Goal: Task Accomplishment & Management: Manage account settings

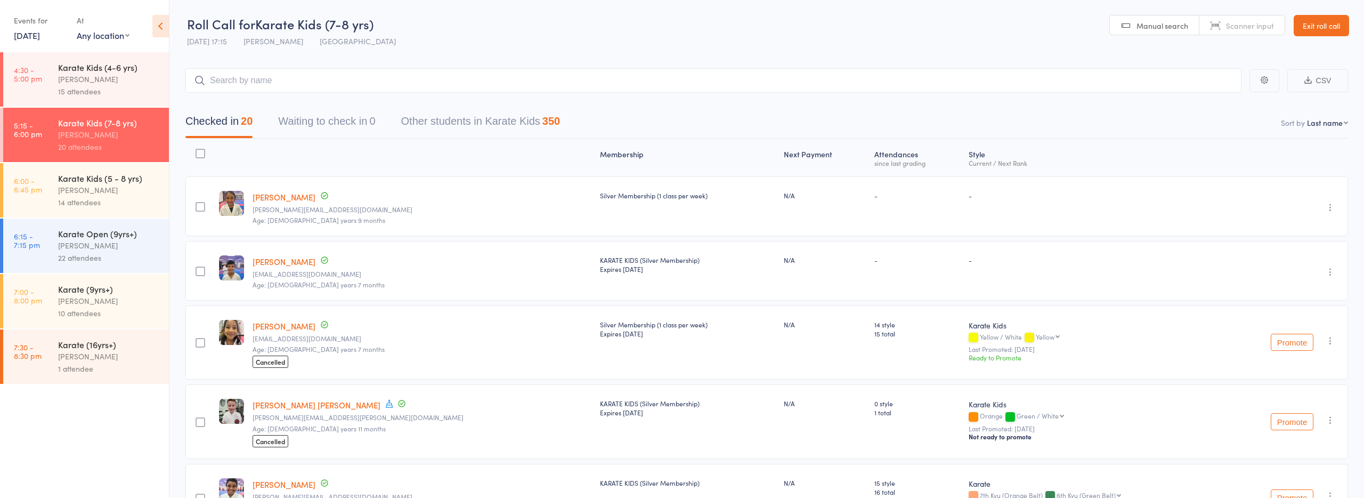
click at [1300, 25] on link "Exit roll call" at bounding box center [1321, 25] width 55 height 21
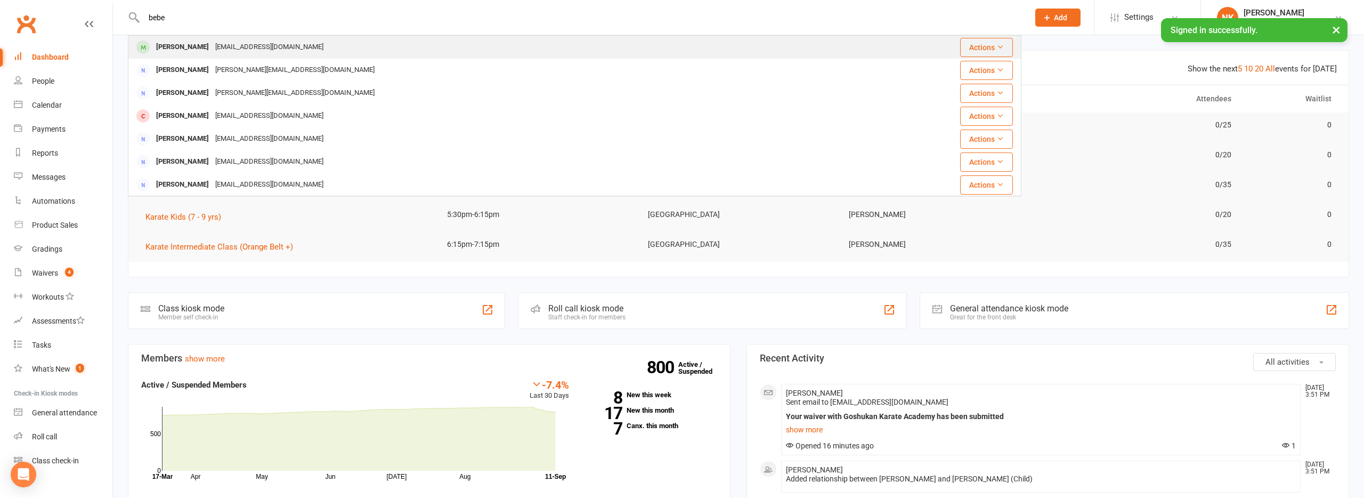
type input "bebe"
click at [245, 49] on div "[EMAIL_ADDRESS][DOMAIN_NAME]" at bounding box center [269, 46] width 115 height 15
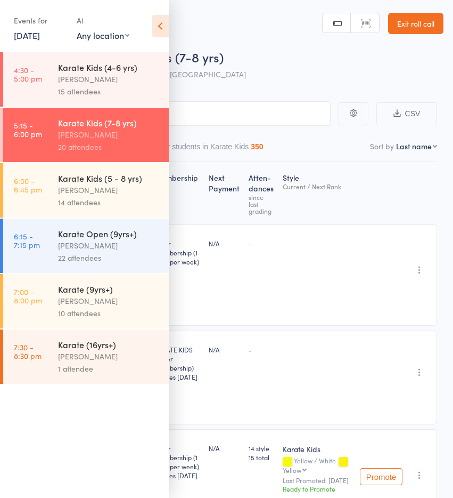
click at [418, 21] on link "Exit roll call" at bounding box center [415, 23] width 55 height 21
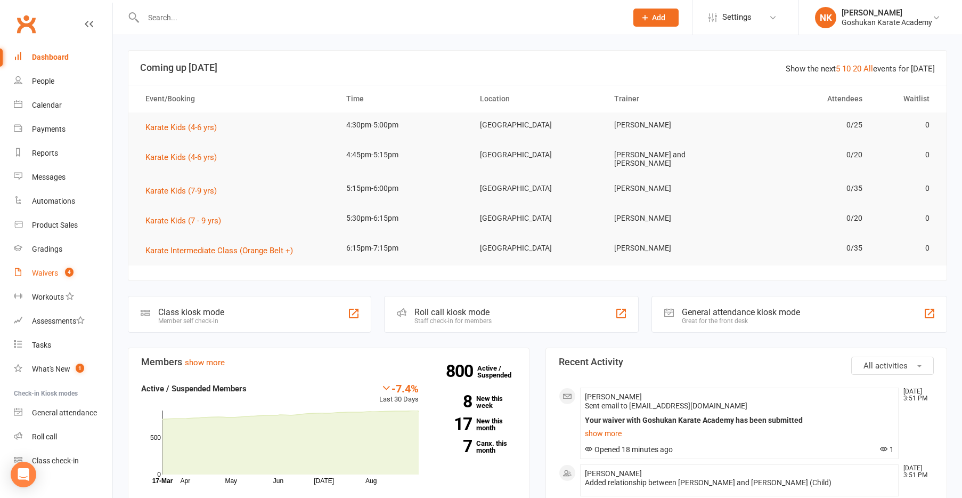
click at [61, 279] on link "Waivers 4" at bounding box center [63, 273] width 99 height 24
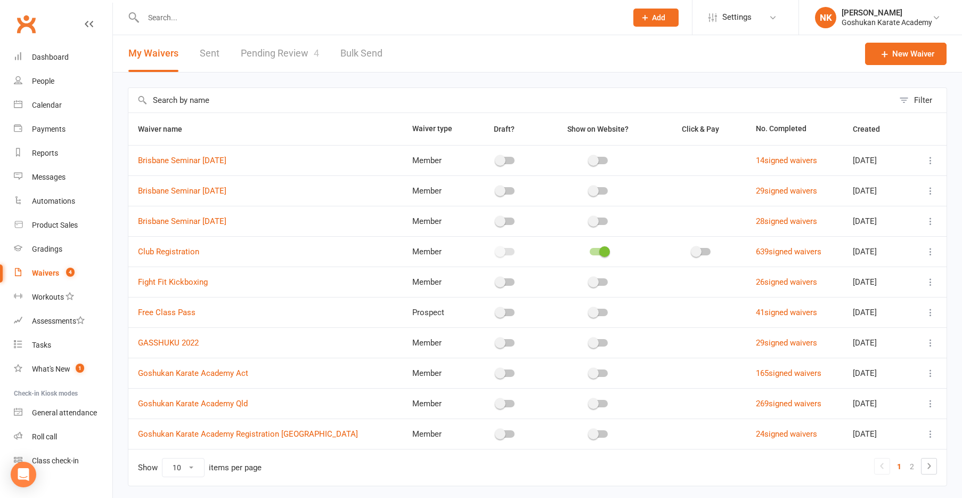
click at [285, 66] on link "Pending Review 4" at bounding box center [280, 53] width 78 height 37
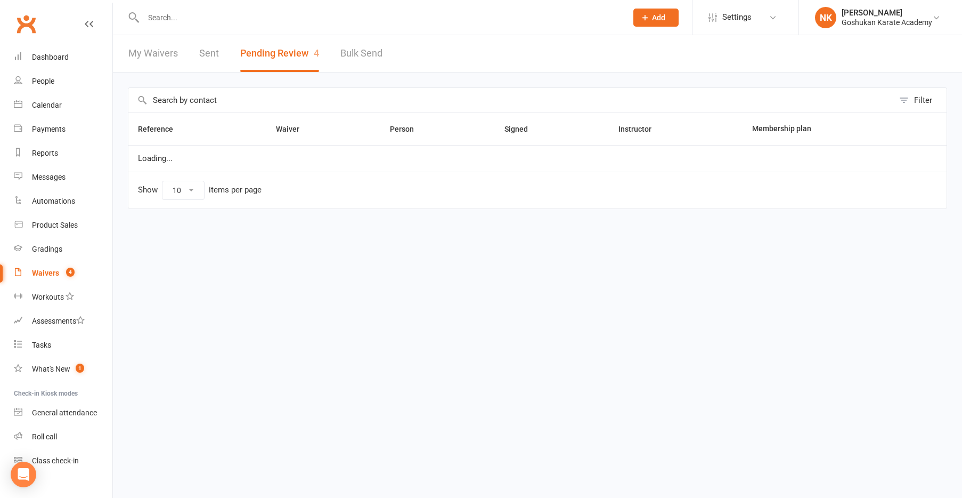
select select "100"
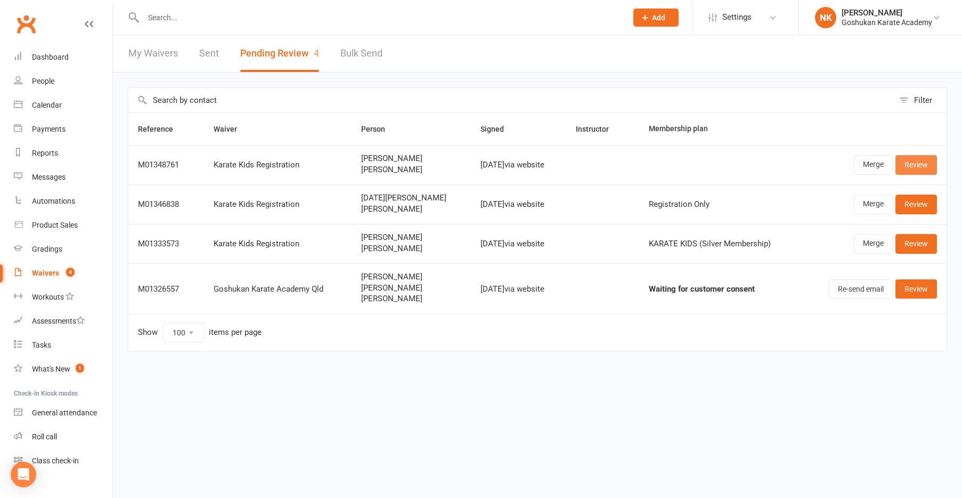
click at [453, 166] on link "Review" at bounding box center [917, 164] width 42 height 19
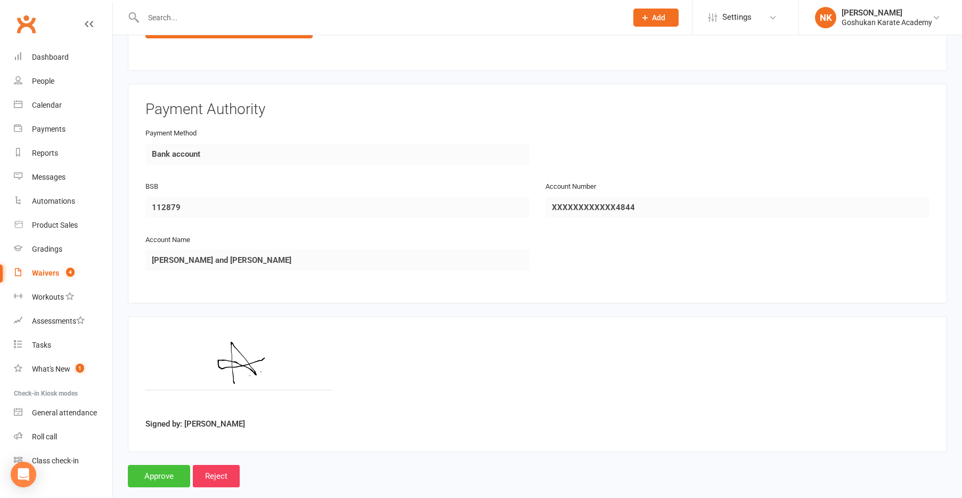
scroll to position [1634, 0]
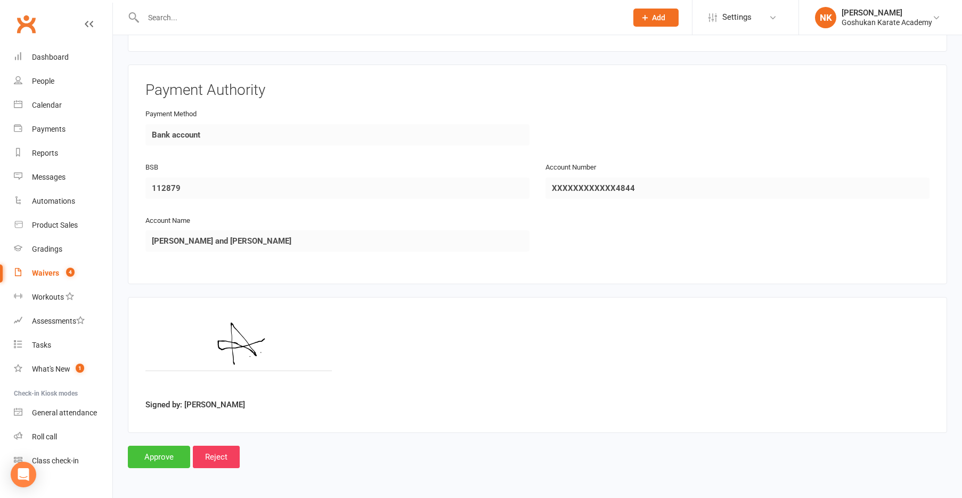
click at [160, 459] on input "Approve" at bounding box center [159, 456] width 62 height 22
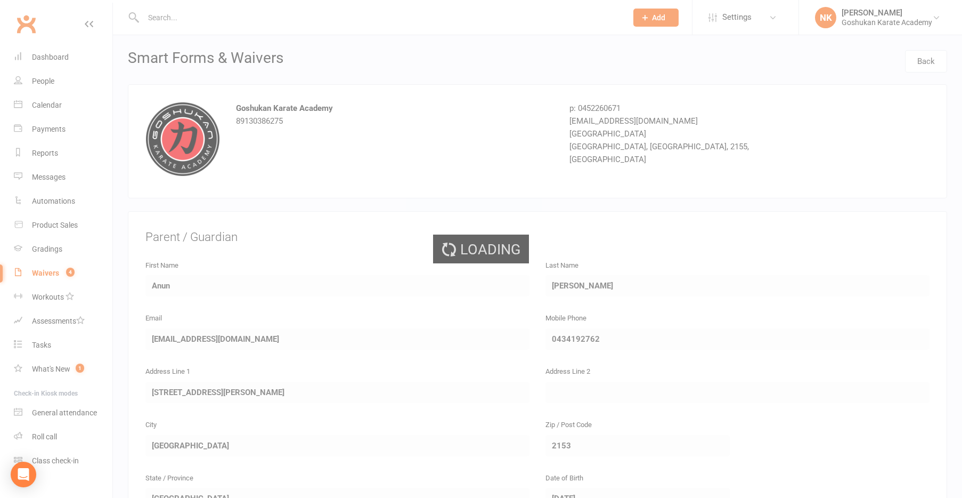
select select "100"
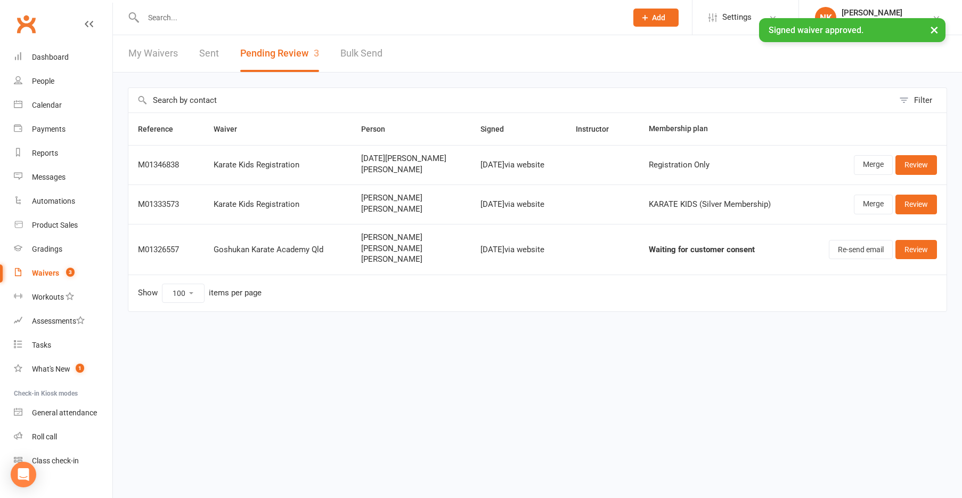
click at [165, 14] on input "text" at bounding box center [380, 17] width 480 height 15
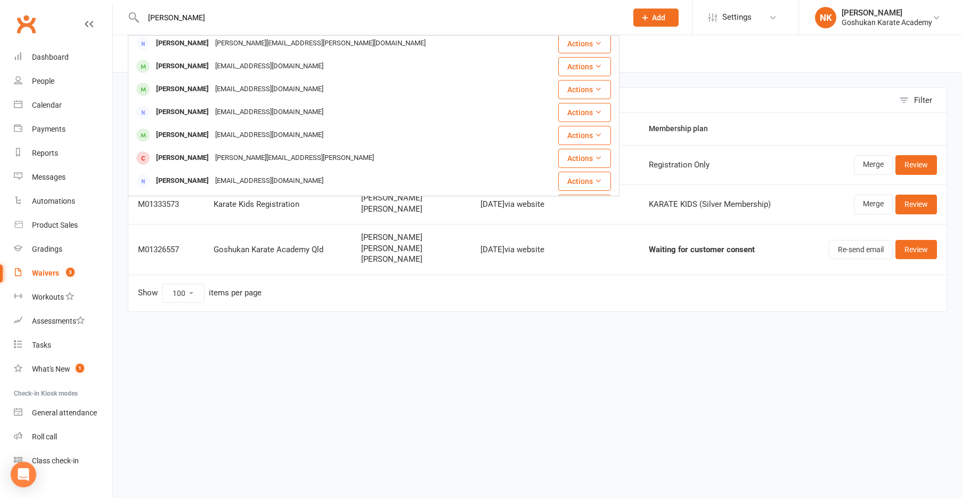
scroll to position [142, 0]
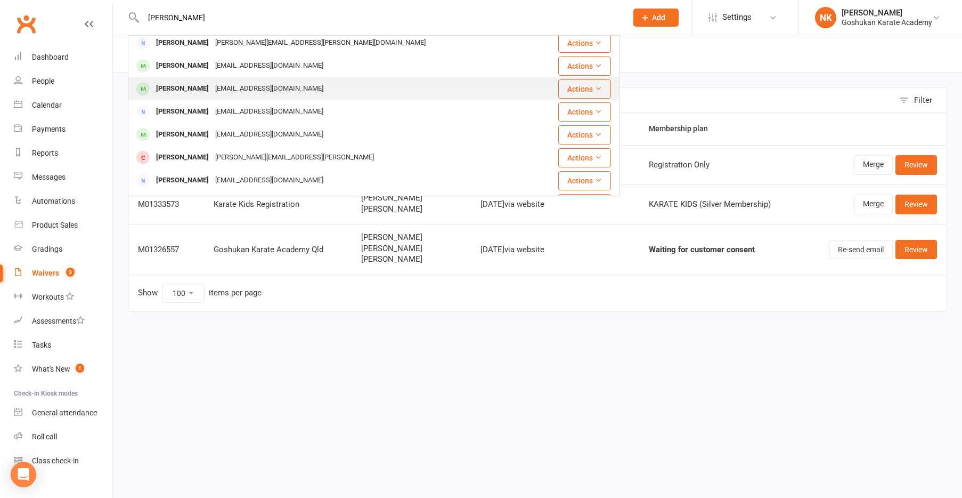
type input "ayaansh"
click at [200, 94] on div "[PERSON_NAME]" at bounding box center [182, 88] width 59 height 15
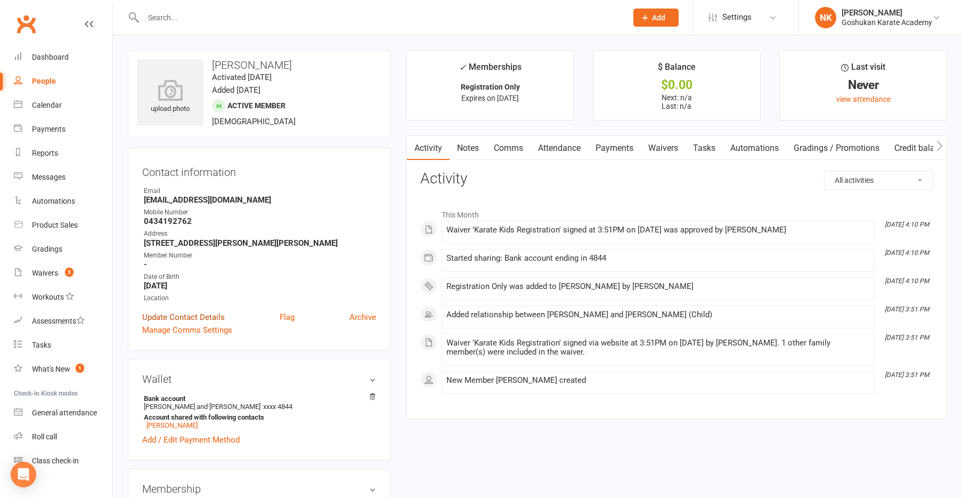
click at [165, 312] on link "Update Contact Details" at bounding box center [183, 317] width 83 height 13
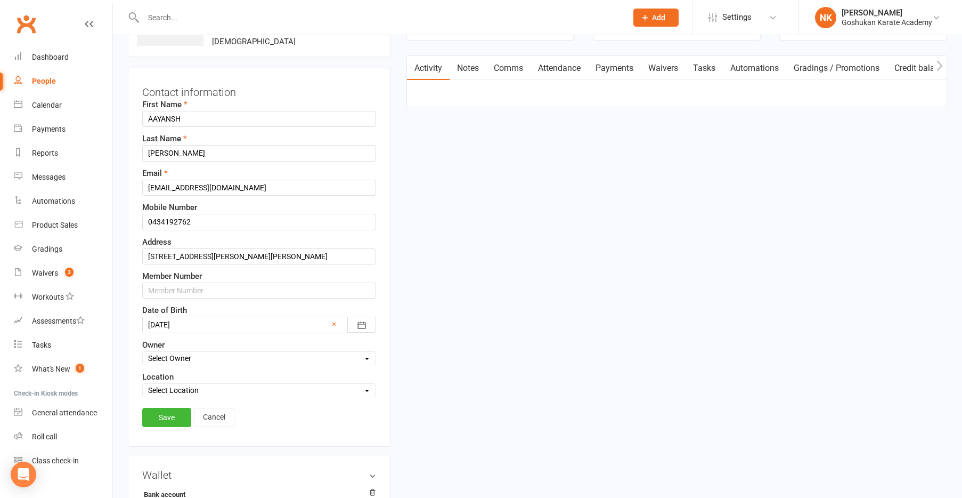
scroll to position [85, 0]
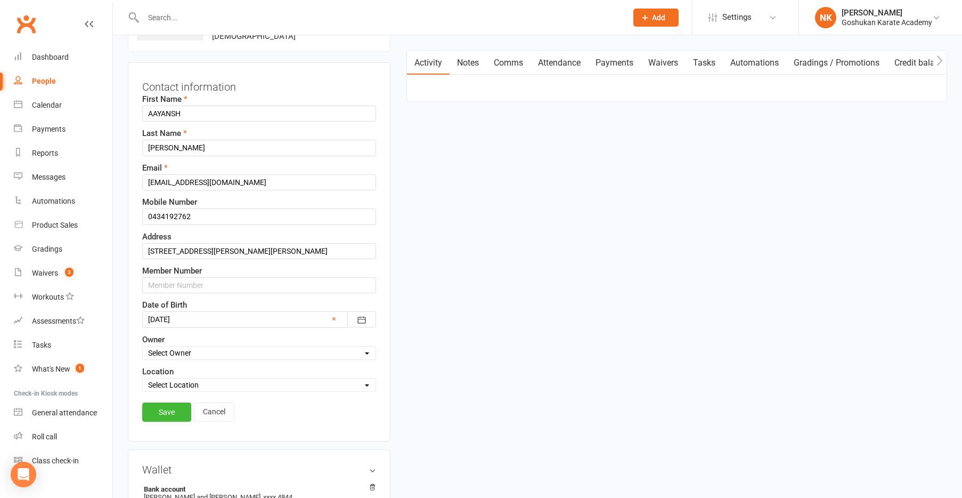
click at [177, 387] on select "Select Location Liverpool Morayfield Seven Hills St Marys Werrington" at bounding box center [259, 385] width 233 height 12
select select "2"
click at [203, 112] on input "AAYANSH" at bounding box center [259, 113] width 234 height 16
type input "Aayansh"
drag, startPoint x: 199, startPoint y: 151, endPoint x: 151, endPoint y: 151, distance: 47.4
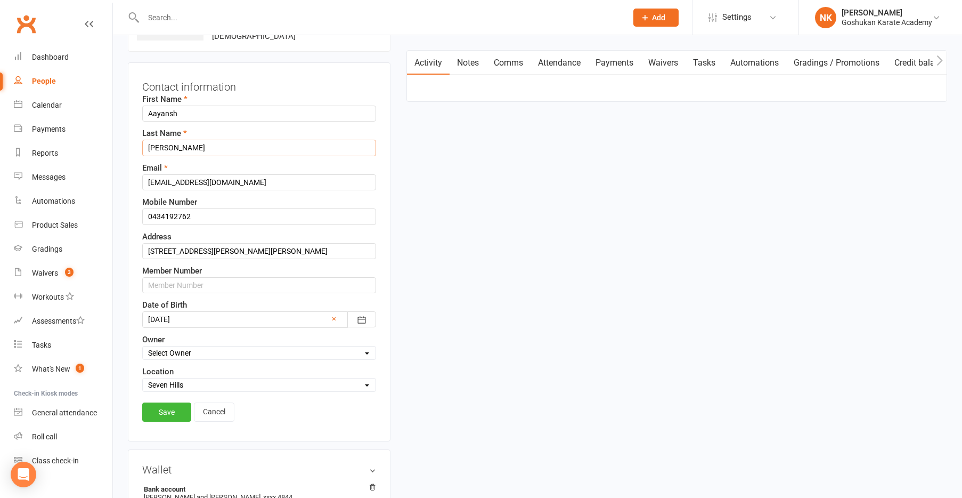
click at [151, 151] on input "TAMRAKAR" at bounding box center [259, 148] width 234 height 16
click at [150, 147] on input "TAMRAKAR" at bounding box center [259, 148] width 234 height 16
click at [148, 148] on input "TAMRAKAR" at bounding box center [259, 148] width 234 height 16
type input "Tamrakar"
click at [208, 160] on div "First Name Aayansh Last Name Tamrakar Email stamracar@gmail.com Mobile Number 0…" at bounding box center [259, 242] width 234 height 299
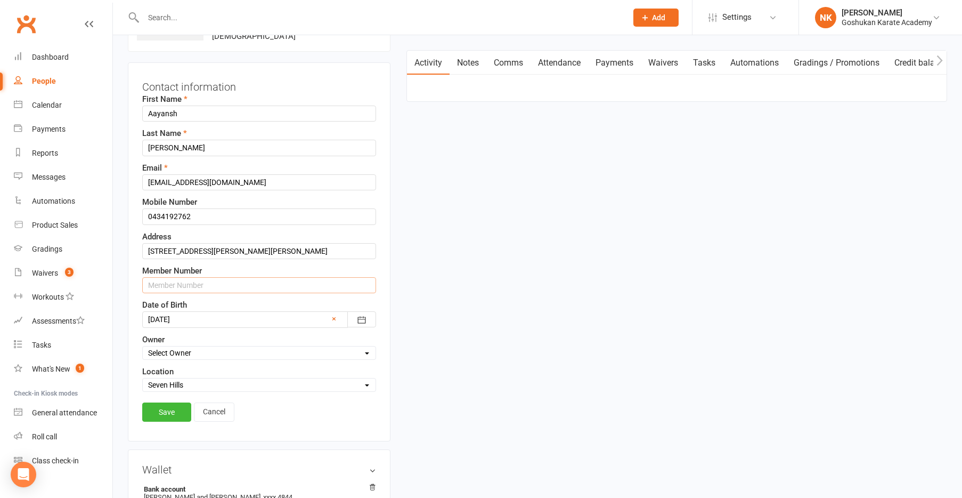
click at [194, 288] on input "text" at bounding box center [259, 285] width 234 height 16
type input "1525"
click at [171, 409] on link "Save" at bounding box center [166, 411] width 49 height 19
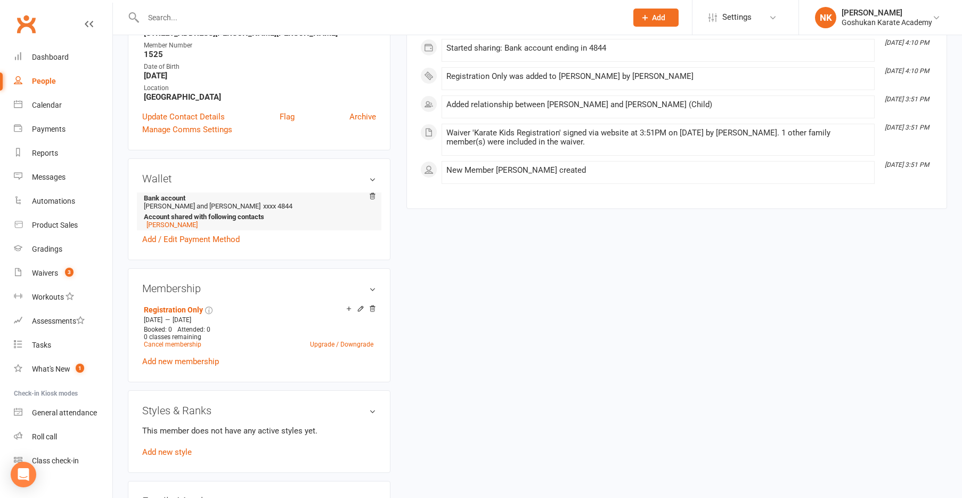
scroll to position [234, 0]
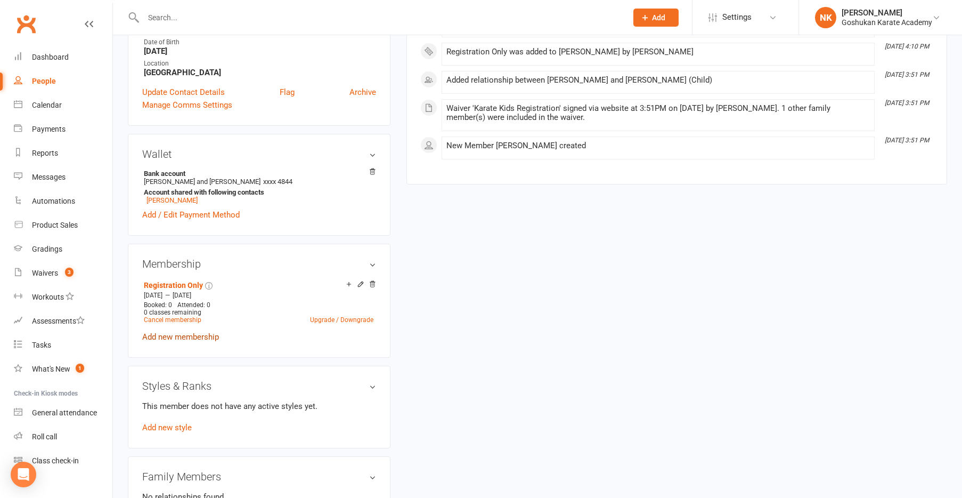
click at [186, 334] on link "Add new membership" at bounding box center [180, 337] width 77 height 10
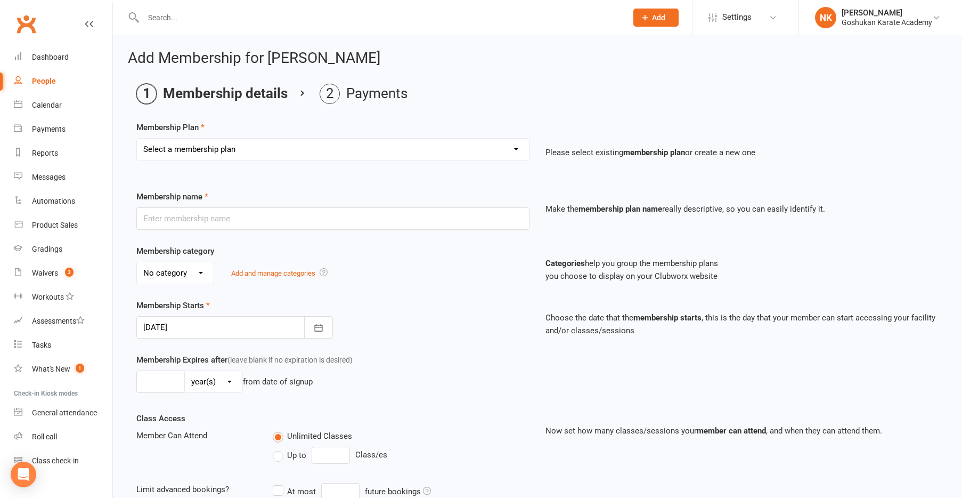
scroll to position [7, 0]
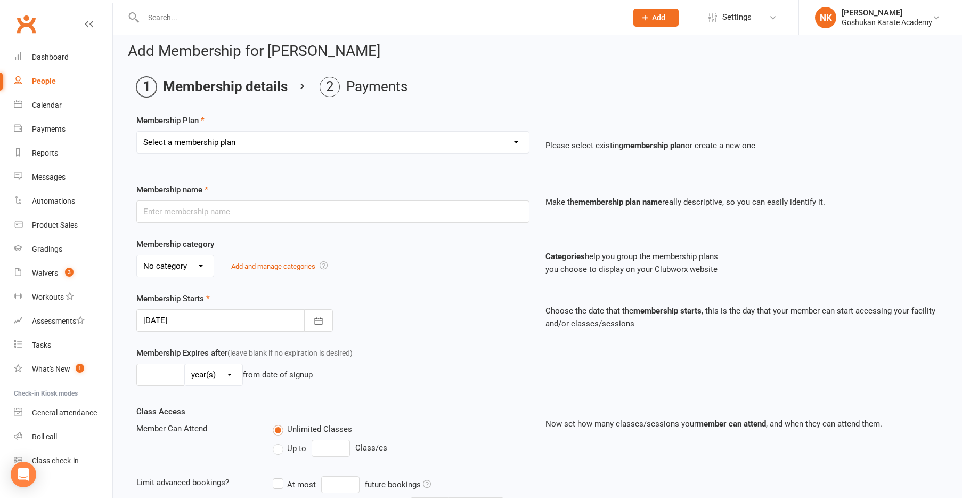
click at [245, 148] on select "Select a membership plan Create new Membership Plan Registration Gold Membershi…" at bounding box center [333, 142] width 392 height 21
select select "12"
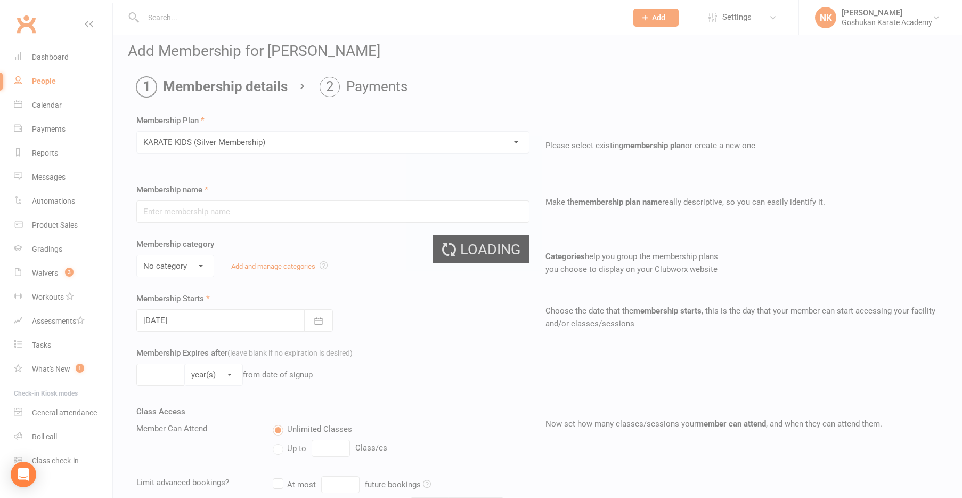
type input "KARATE KIDS (Silver Membership)"
select select "2"
type input "0"
type input "1"
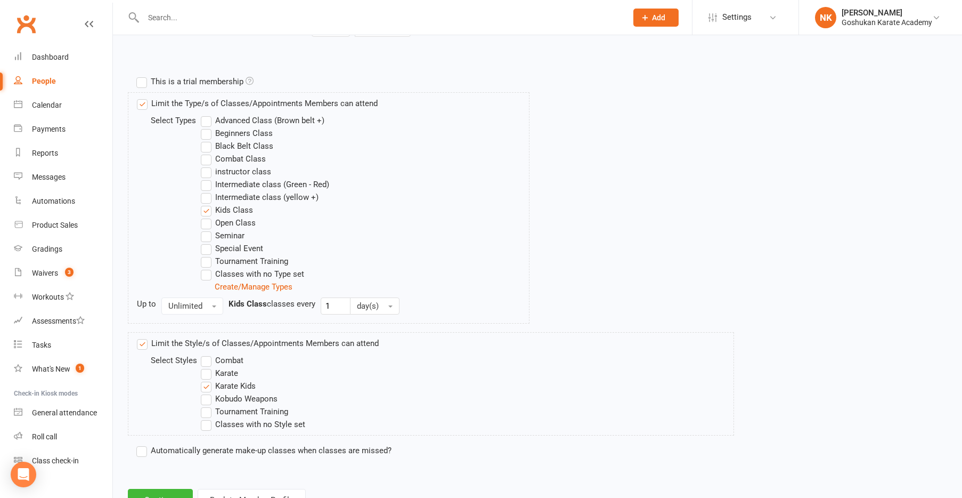
scroll to position [524, 0]
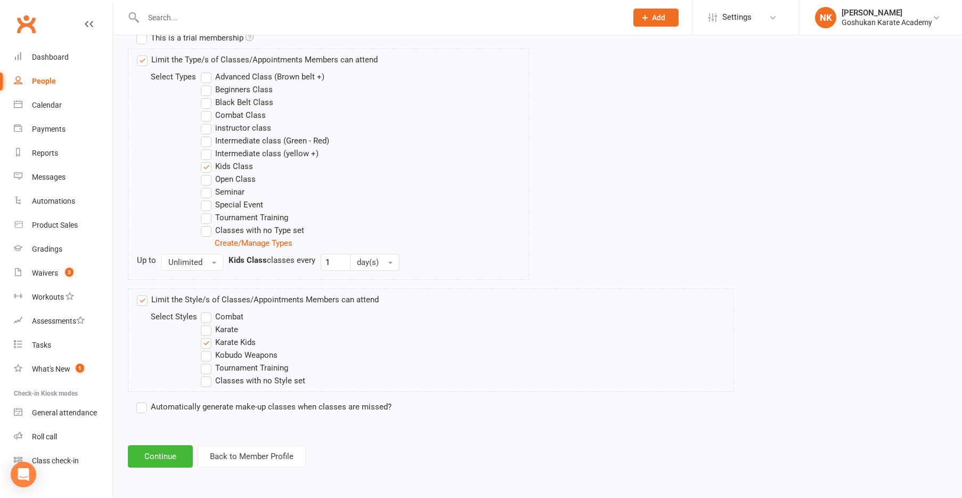
click at [155, 403] on label "Automatically generate make-up classes when classes are missed?" at bounding box center [263, 406] width 255 height 13
click at [143, 400] on input "Automatically generate make-up classes when classes are missed?" at bounding box center [139, 400] width 7 height 0
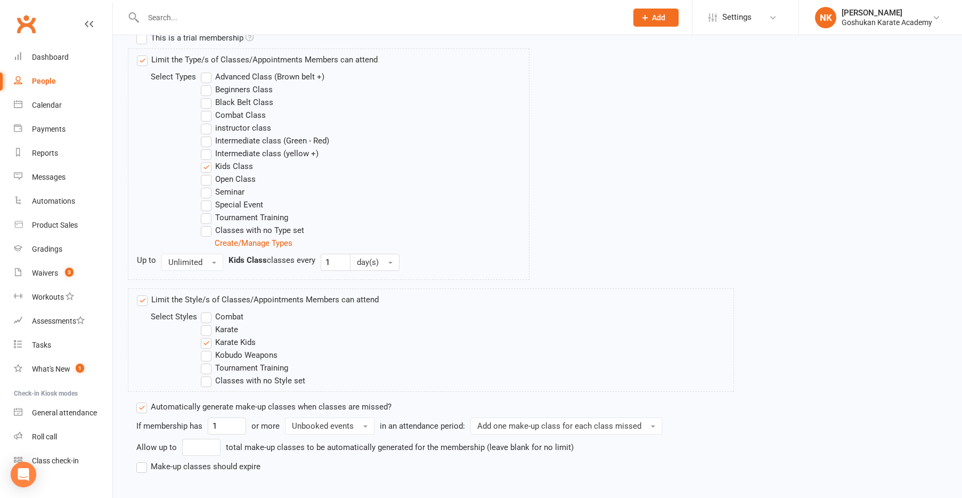
scroll to position [584, 0]
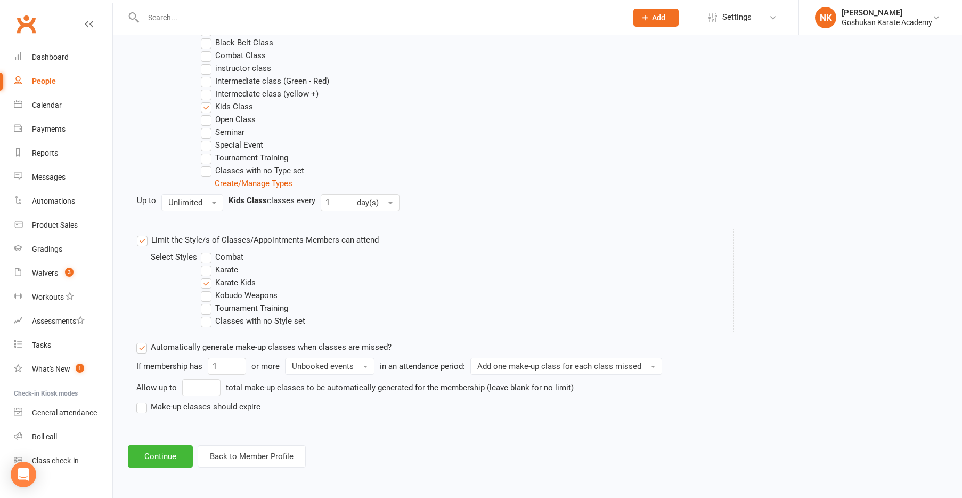
click at [182, 409] on label "Make-up classes should expire" at bounding box center [198, 406] width 124 height 13
click at [143, 400] on input "Make-up classes should expire" at bounding box center [139, 400] width 7 height 0
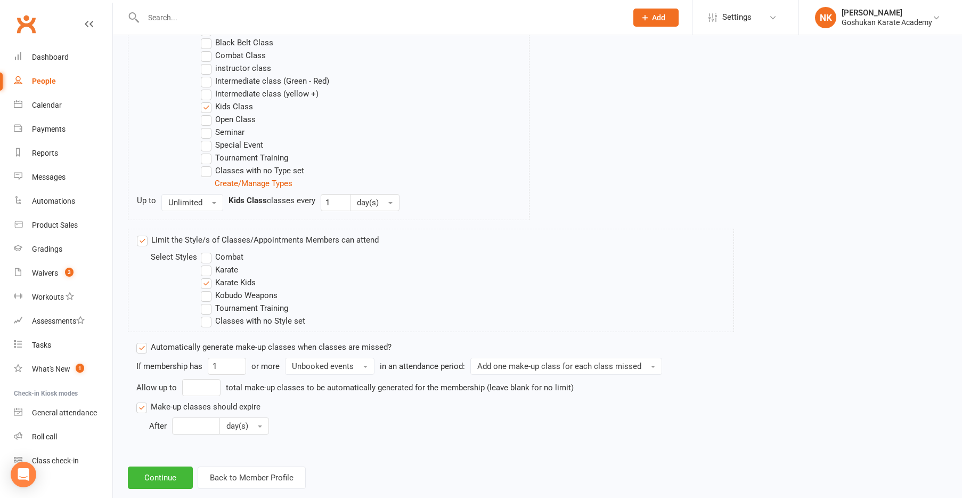
scroll to position [605, 0]
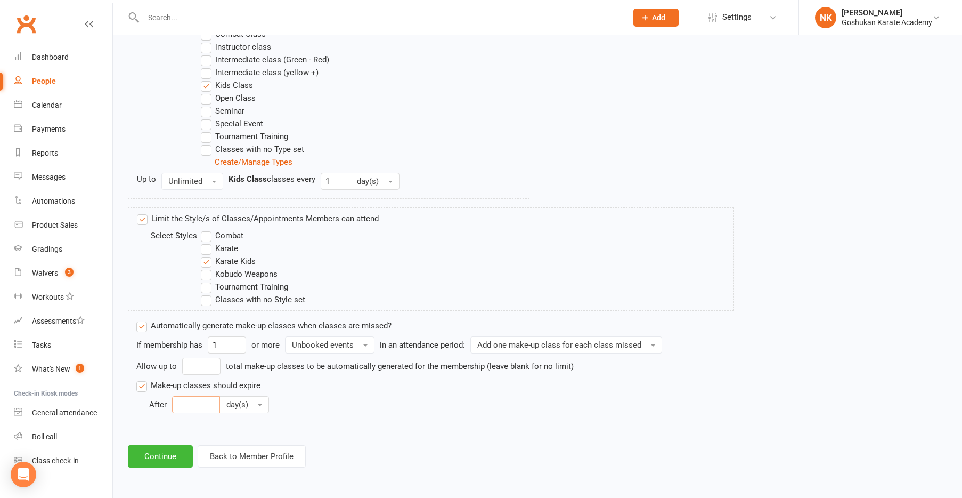
click at [199, 408] on input "number" at bounding box center [196, 404] width 48 height 17
type input "6"
click at [245, 402] on span "day(s)" at bounding box center [237, 405] width 22 height 10
click at [248, 469] on span "month(s)" at bounding box center [245, 470] width 33 height 10
click at [164, 455] on button "Continue" at bounding box center [160, 456] width 65 height 22
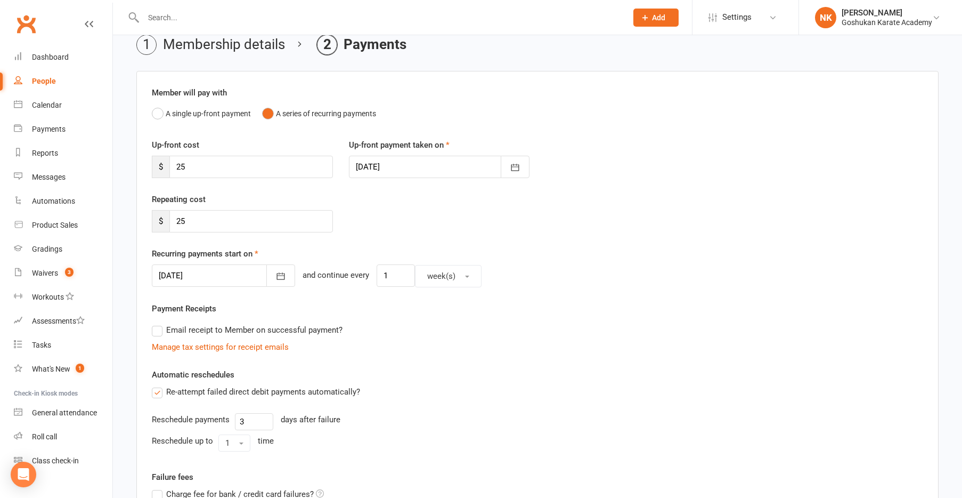
scroll to position [55, 0]
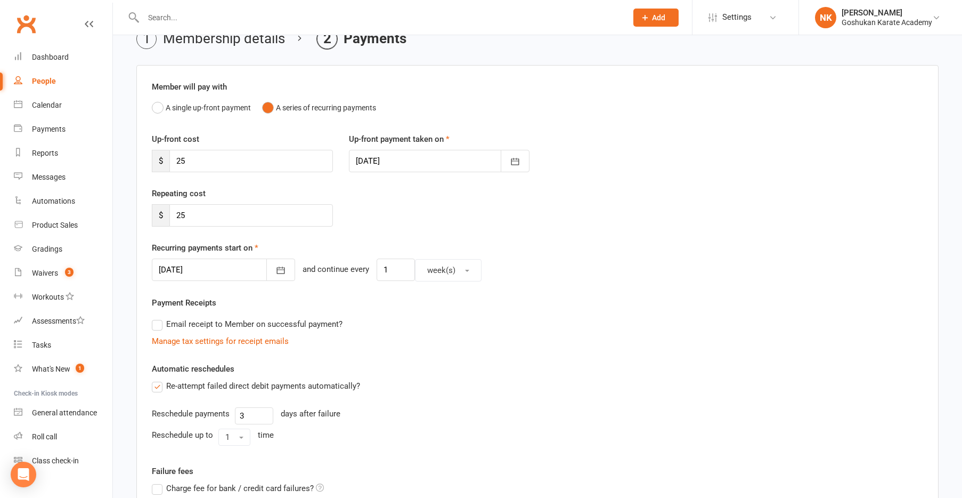
click at [216, 263] on div at bounding box center [223, 269] width 143 height 22
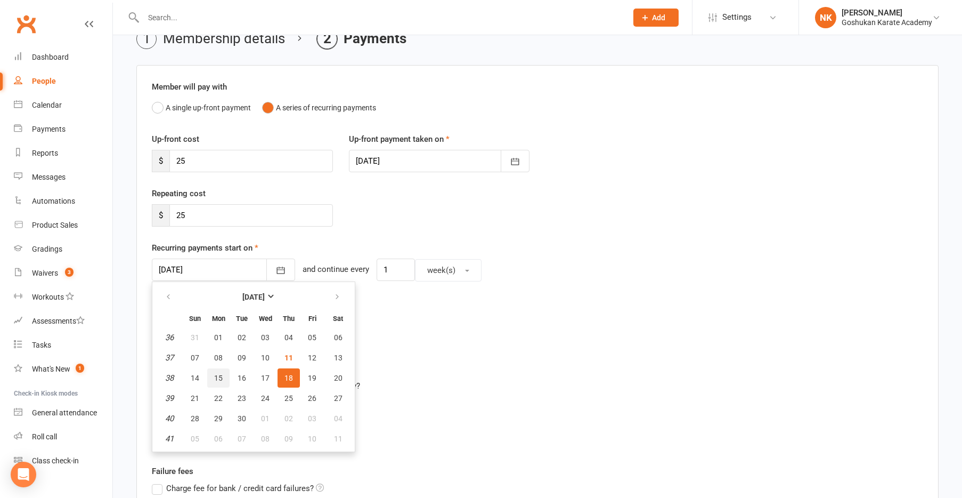
click at [216, 377] on span "15" at bounding box center [218, 377] width 9 height 9
type input "15 Sep 2025"
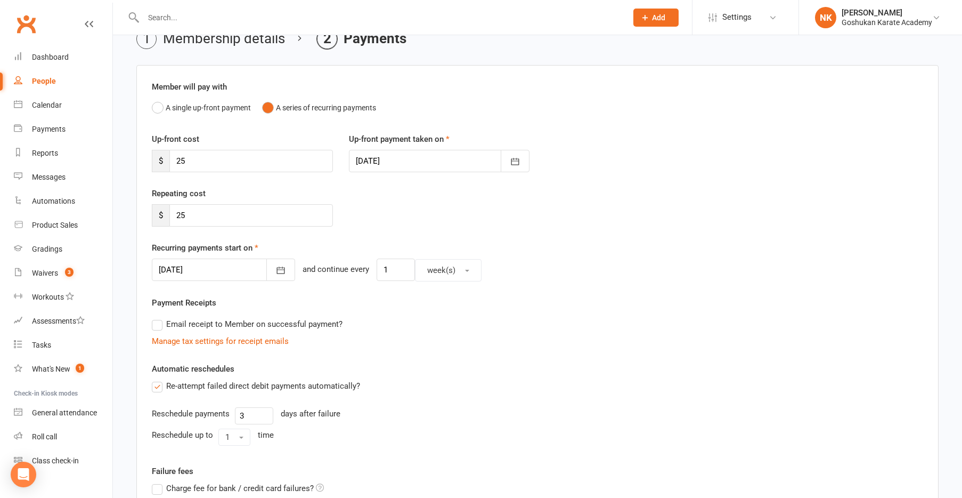
click at [300, 304] on div "Payment Receipts Email receipt to Member on successful payment? Manage tax sett…" at bounding box center [537, 321] width 771 height 51
click at [276, 281] on div "Member will pay with A single up-front payment A series of recurring payments U…" at bounding box center [537, 350] width 802 height 570
click at [267, 277] on button "button" at bounding box center [280, 269] width 29 height 22
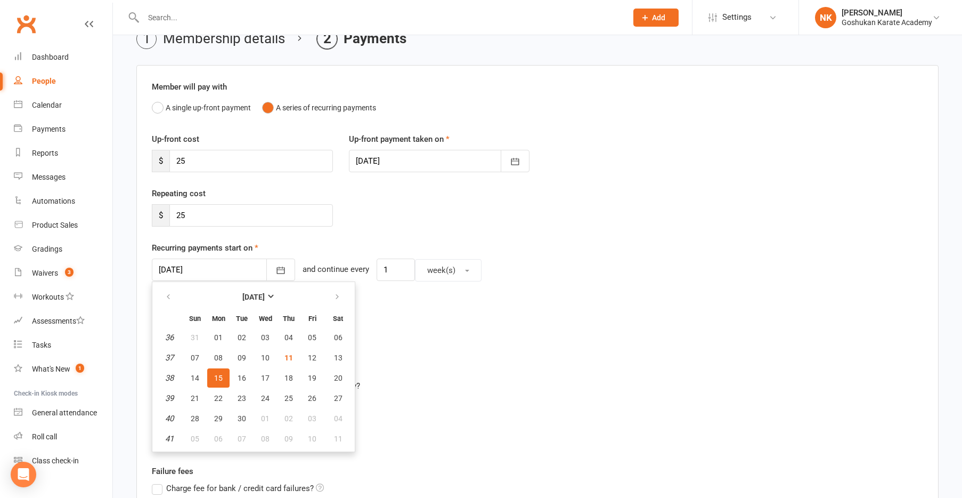
click at [407, 320] on div "Email receipt to Member on successful payment?" at bounding box center [533, 323] width 780 height 21
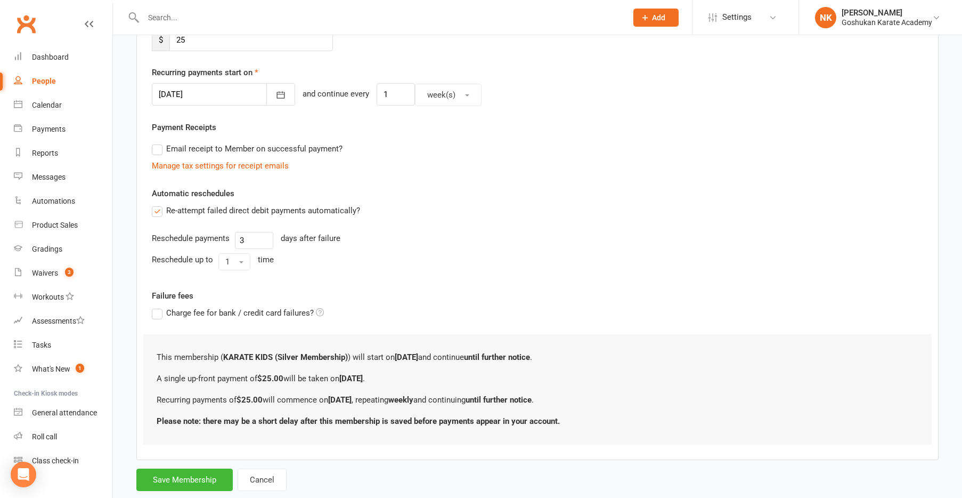
scroll to position [256, 0]
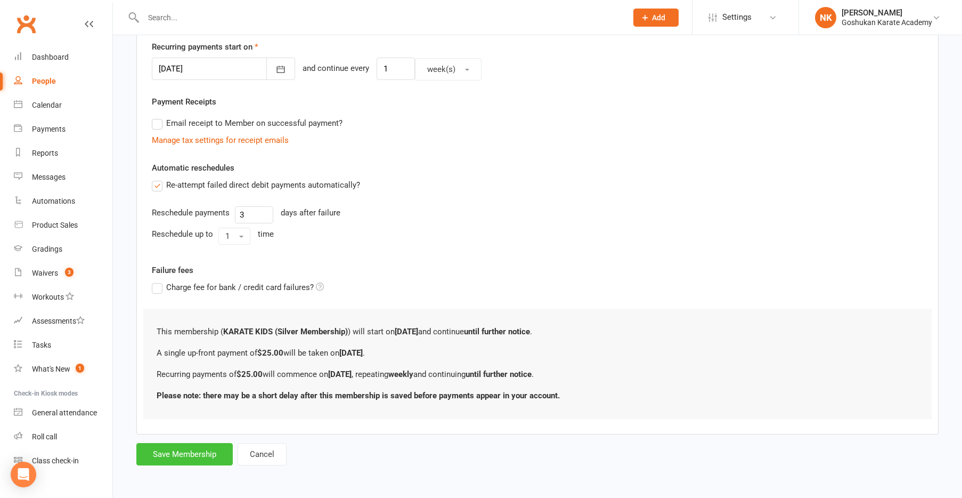
click at [190, 449] on button "Save Membership" at bounding box center [184, 454] width 96 height 22
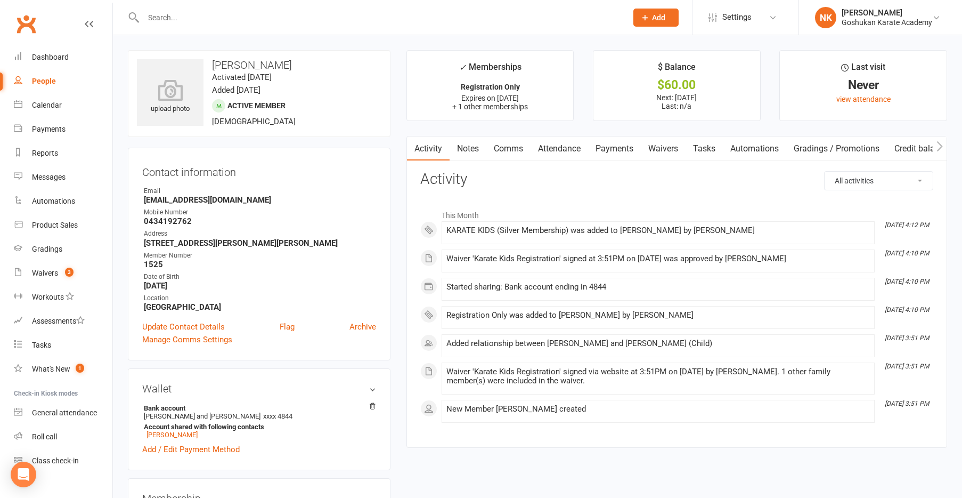
click at [453, 149] on link "Payments" at bounding box center [614, 148] width 53 height 25
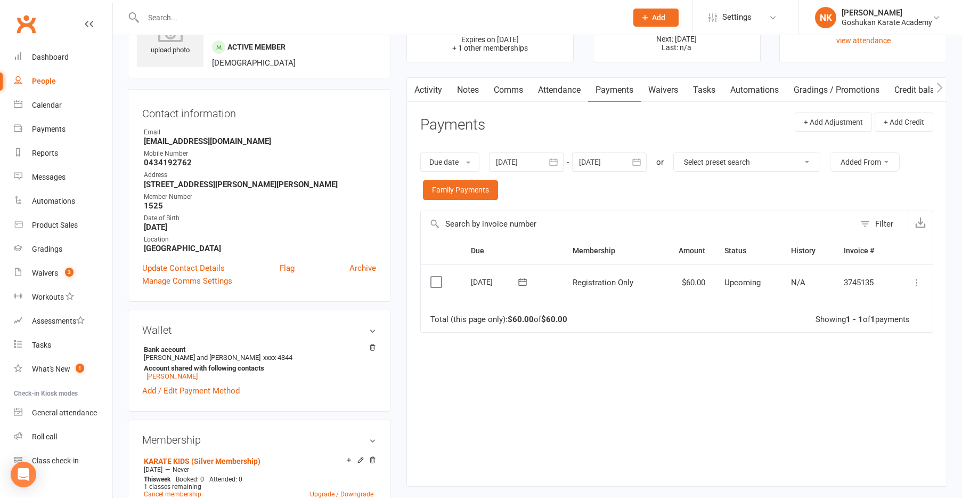
scroll to position [60, 0]
drag, startPoint x: 536, startPoint y: 283, endPoint x: 681, endPoint y: 286, distance: 145.0
click at [453, 287] on tr "Select this 11 Sep 2025 Aayansh Tamrakar Registration Only $60.00 Upcoming N/A …" at bounding box center [677, 281] width 512 height 36
click at [453, 282] on td "$60.00" at bounding box center [687, 281] width 55 height 36
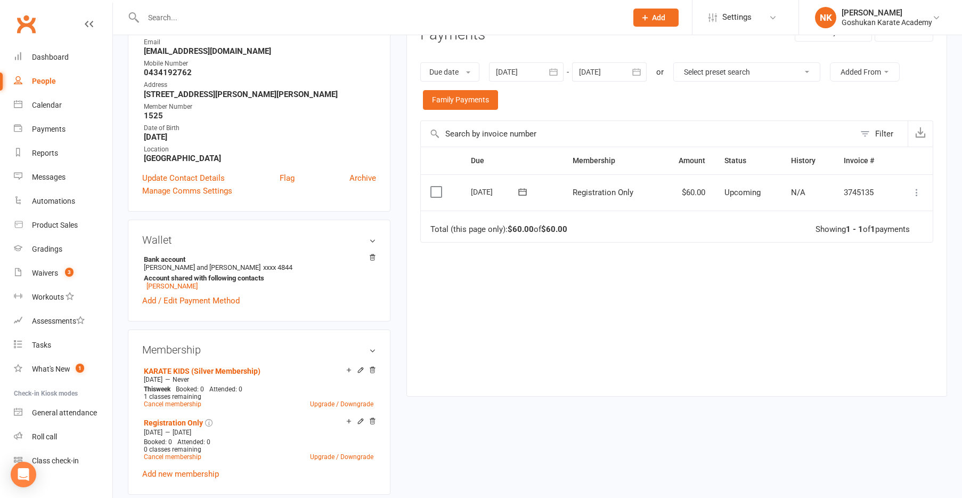
scroll to position [0, 0]
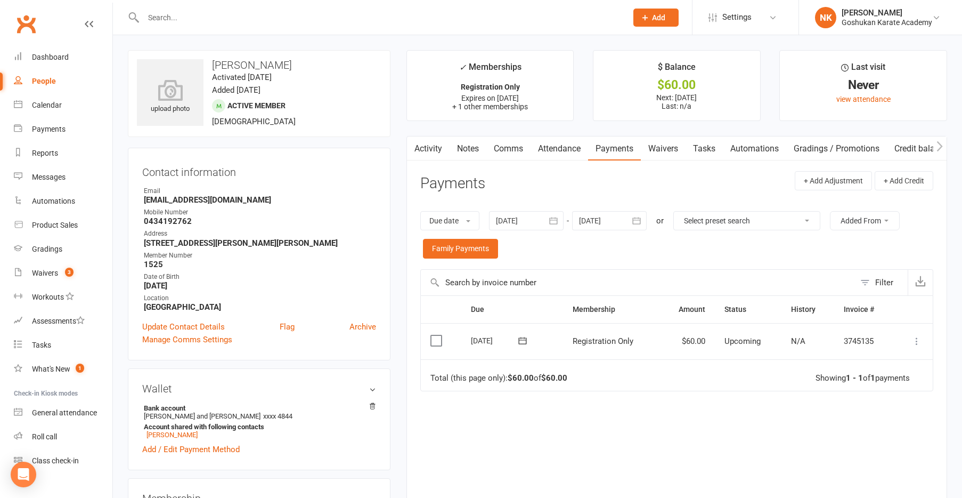
click at [28, 25] on link "Clubworx" at bounding box center [26, 24] width 27 height 27
